Goal: Find specific page/section: Find specific page/section

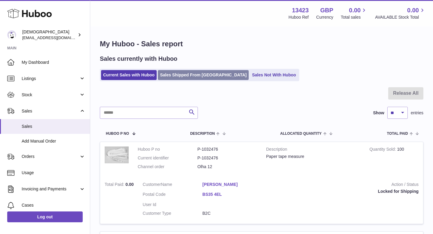
click at [165, 74] on link "Sales Shipped From [GEOGRAPHIC_DATA]" at bounding box center [203, 75] width 91 height 10
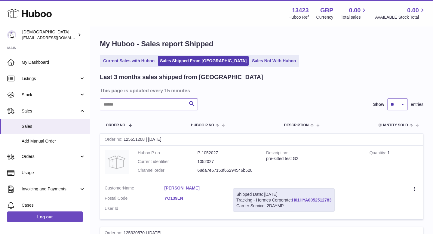
click at [131, 66] on ul "Current Sales with Huboo Sales Shipped From Huboo Sales Not With Huboo" at bounding box center [199, 61] width 199 height 12
click at [130, 59] on link "Current Sales with Huboo" at bounding box center [129, 61] width 56 height 10
